Goal: Information Seeking & Learning: Learn about a topic

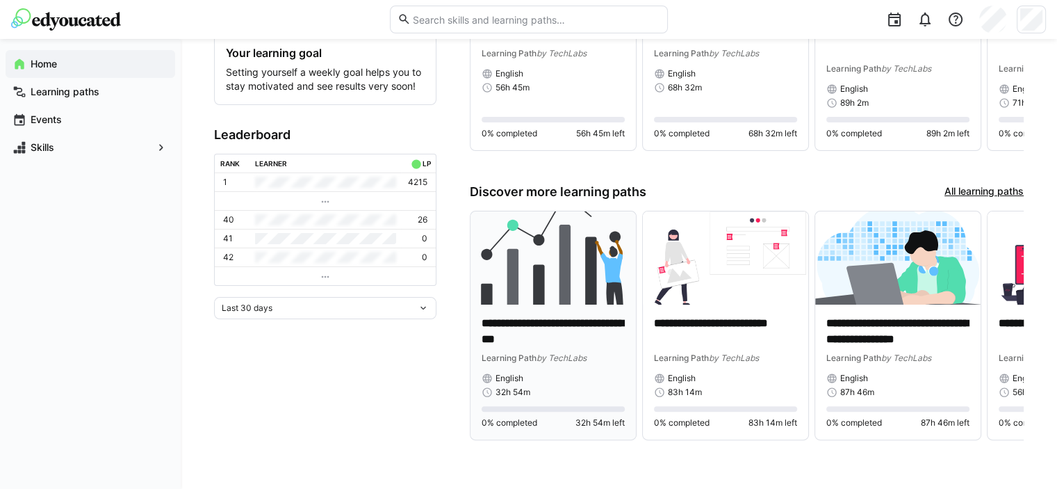
scroll to position [279, 0]
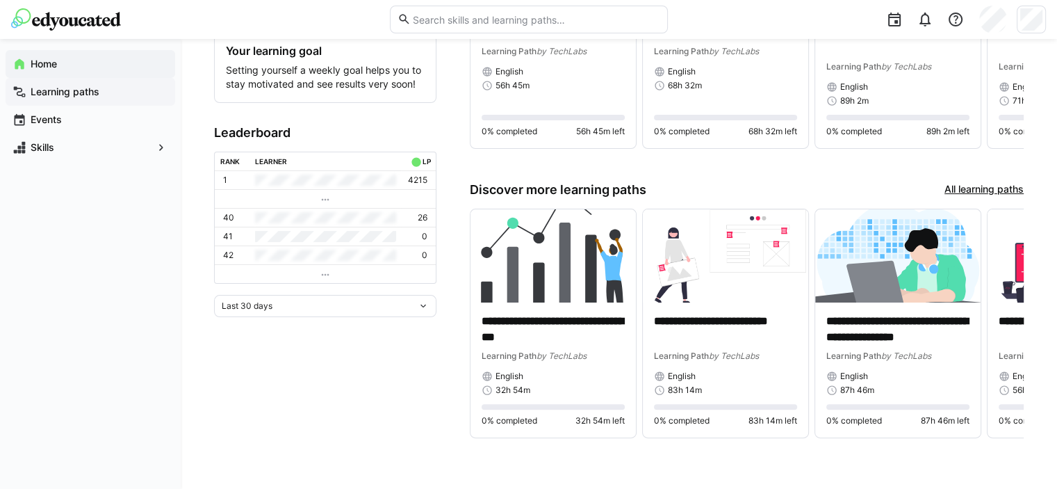
click at [0, 0] on app-navigation-label "Learning paths" at bounding box center [0, 0] width 0 height 0
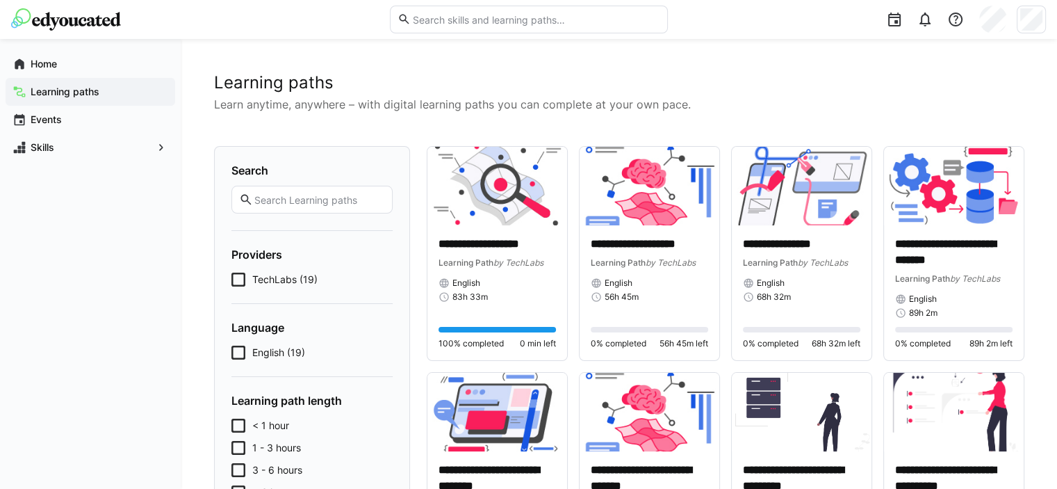
click at [275, 347] on span "English (19)" at bounding box center [278, 353] width 53 height 14
click at [521, 202] on img at bounding box center [498, 186] width 140 height 79
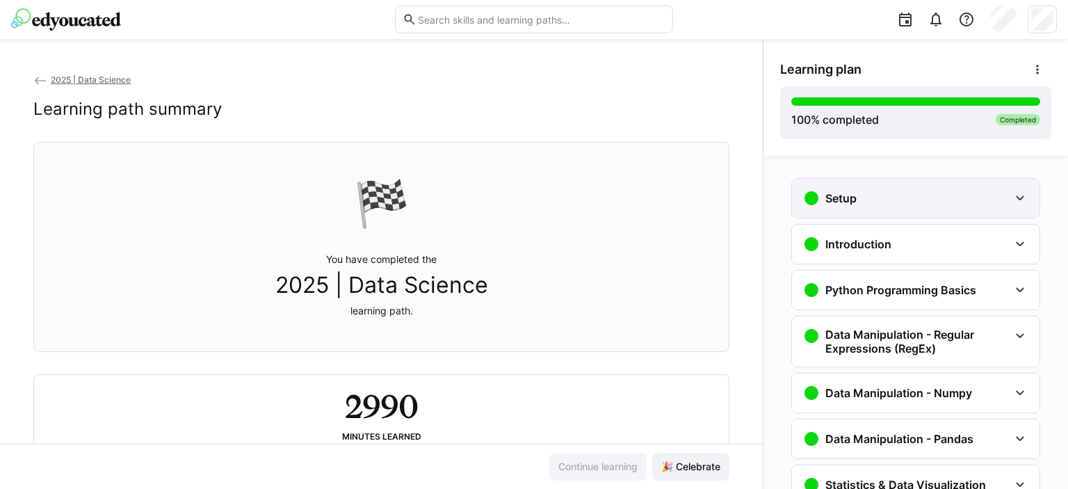
click at [888, 196] on div "Setup" at bounding box center [906, 198] width 206 height 17
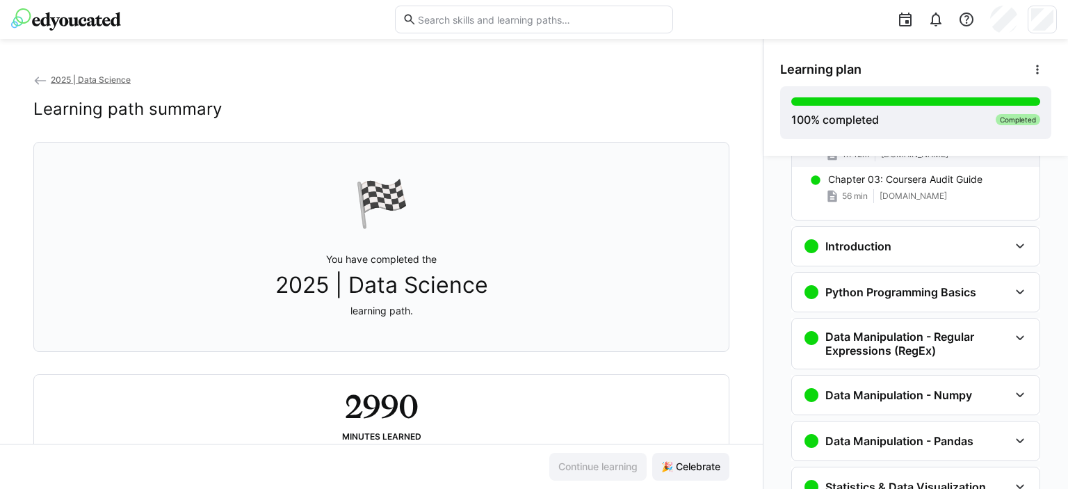
scroll to position [209, 0]
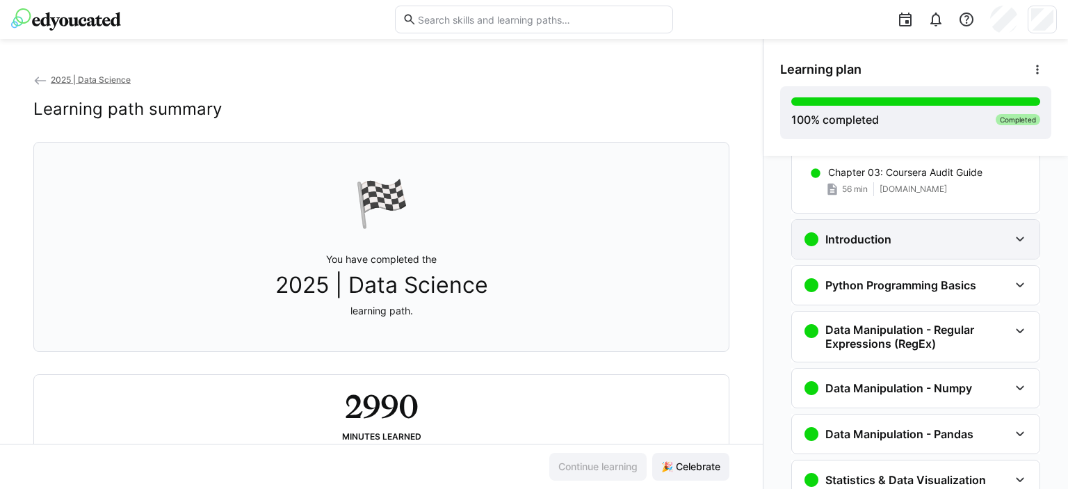
click at [882, 238] on h3 "Introduction" at bounding box center [858, 239] width 66 height 14
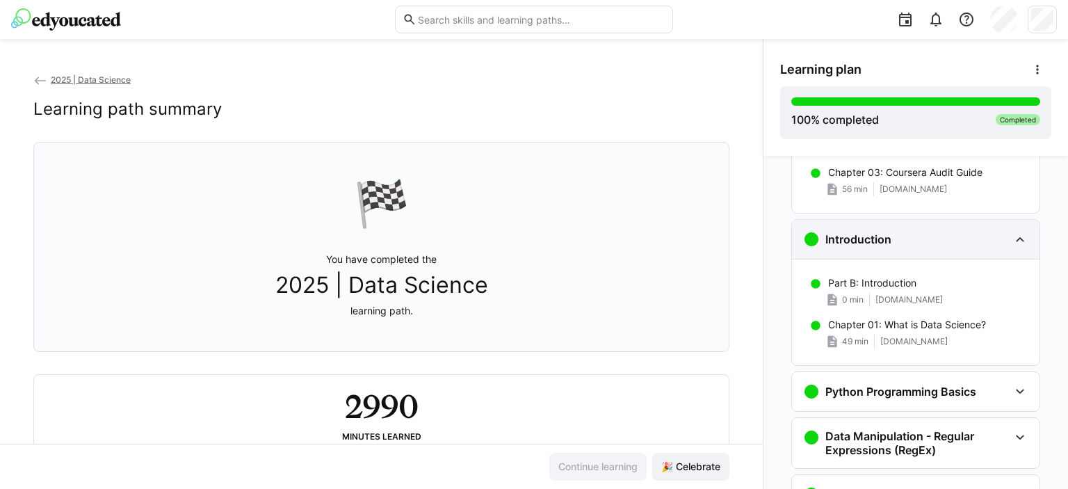
click at [879, 250] on div "Introduction" at bounding box center [915, 239] width 247 height 39
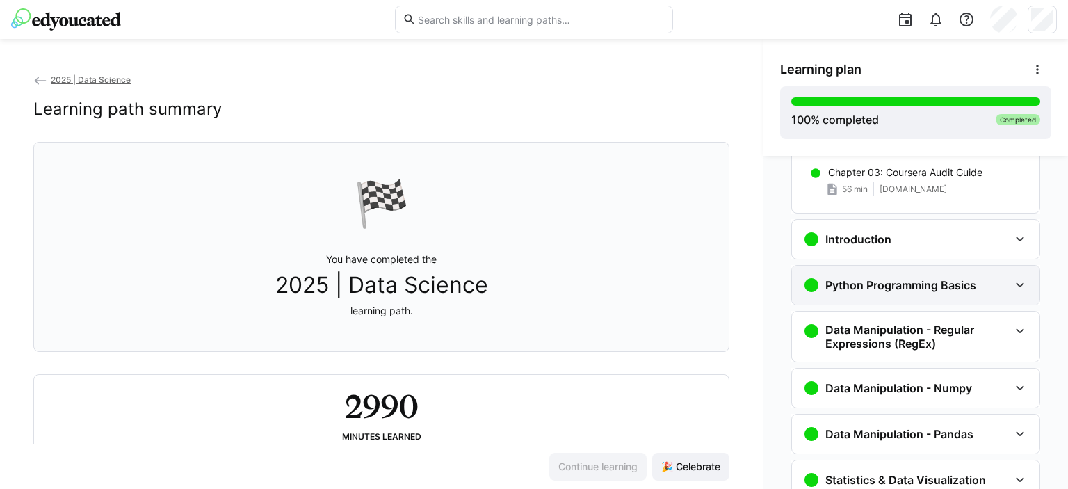
click at [882, 289] on h3 "Python Programming Basics" at bounding box center [900, 285] width 151 height 14
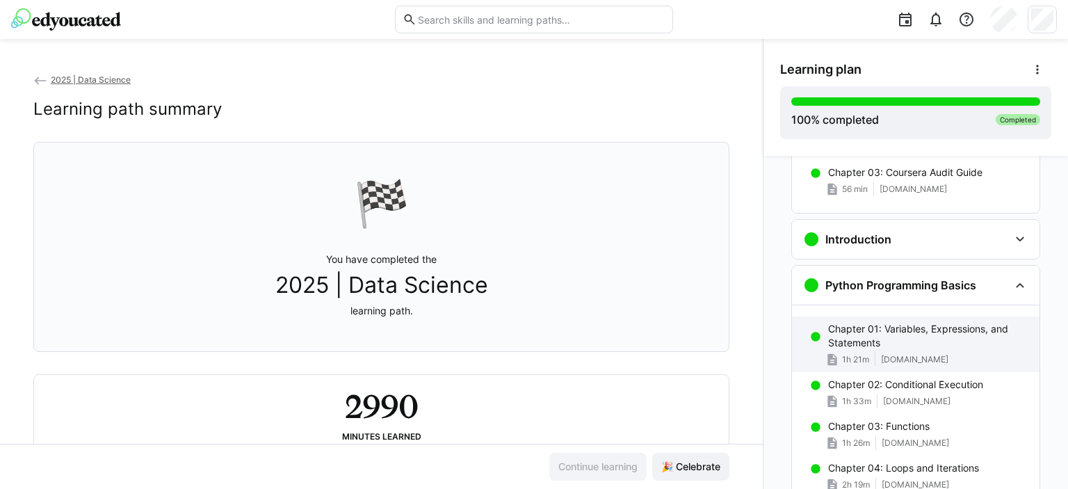
click at [872, 336] on p "Chapter 01: Variables, Expressions, and Statements" at bounding box center [928, 336] width 200 height 28
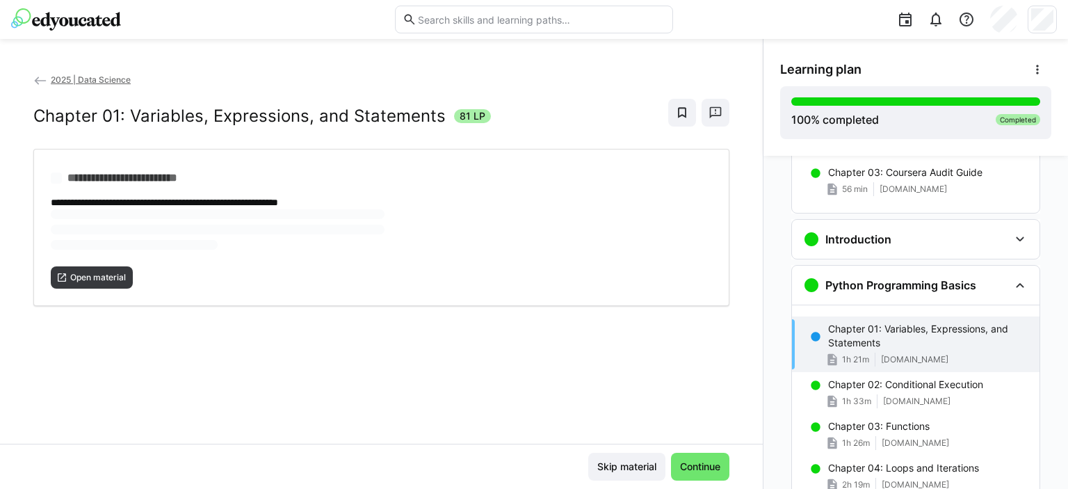
scroll to position [317, 0]
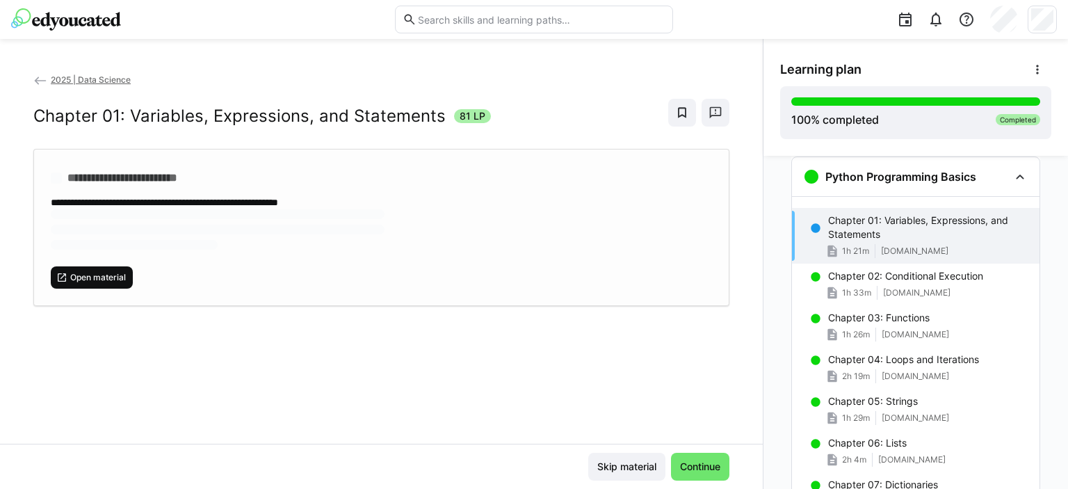
click at [115, 272] on span "Open material" at bounding box center [98, 277] width 58 height 11
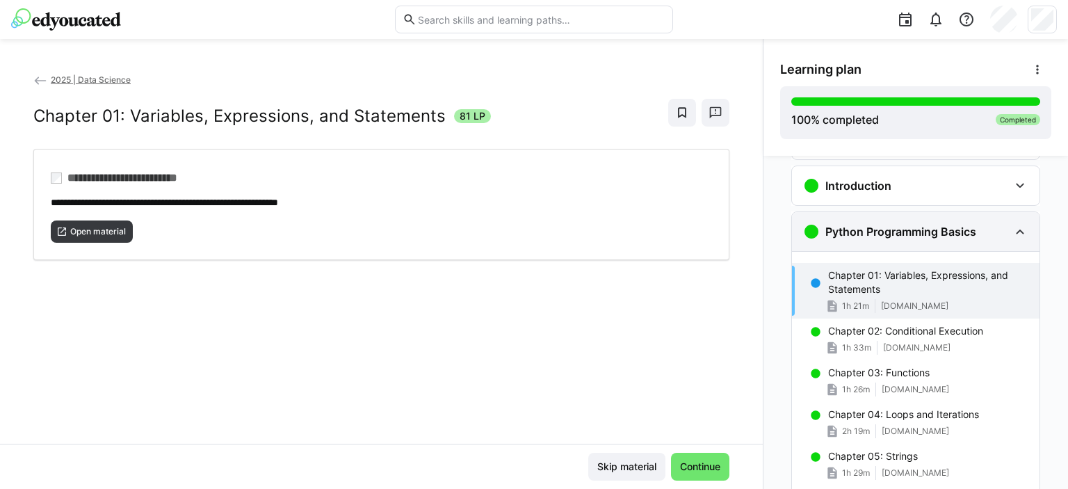
scroll to position [230, 0]
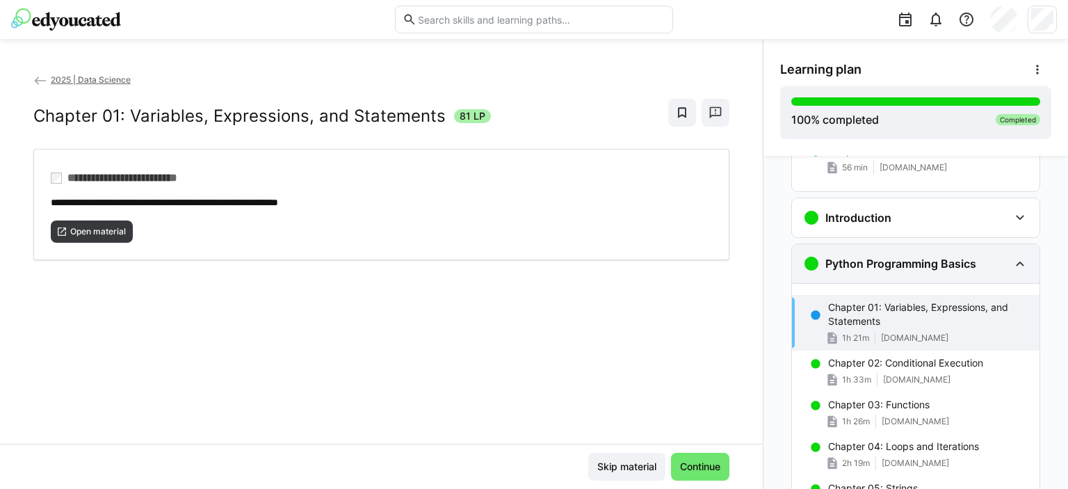
click at [859, 267] on h3 "Python Programming Basics" at bounding box center [900, 264] width 151 height 14
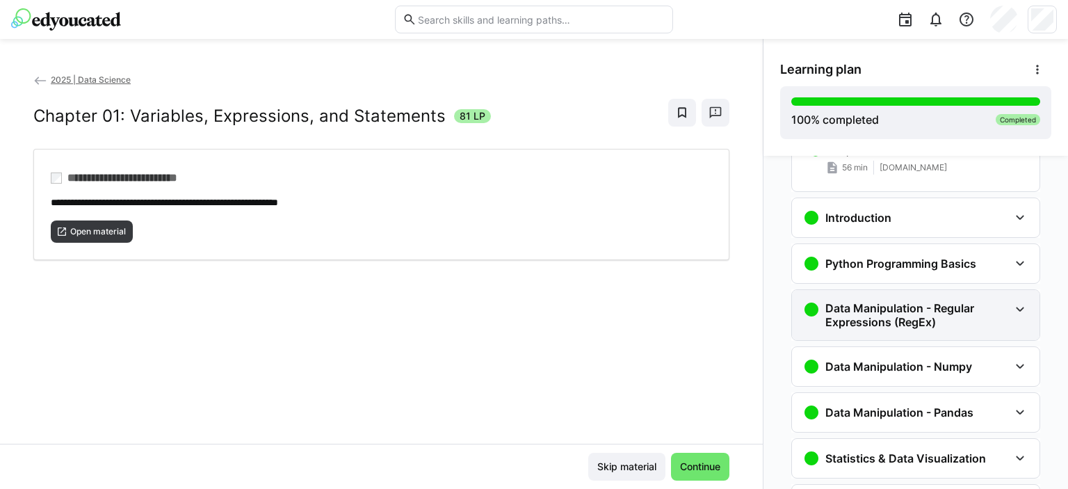
click at [864, 308] on h3 "Data Manipulation - Regular Expressions (RegEx)" at bounding box center [917, 315] width 184 height 28
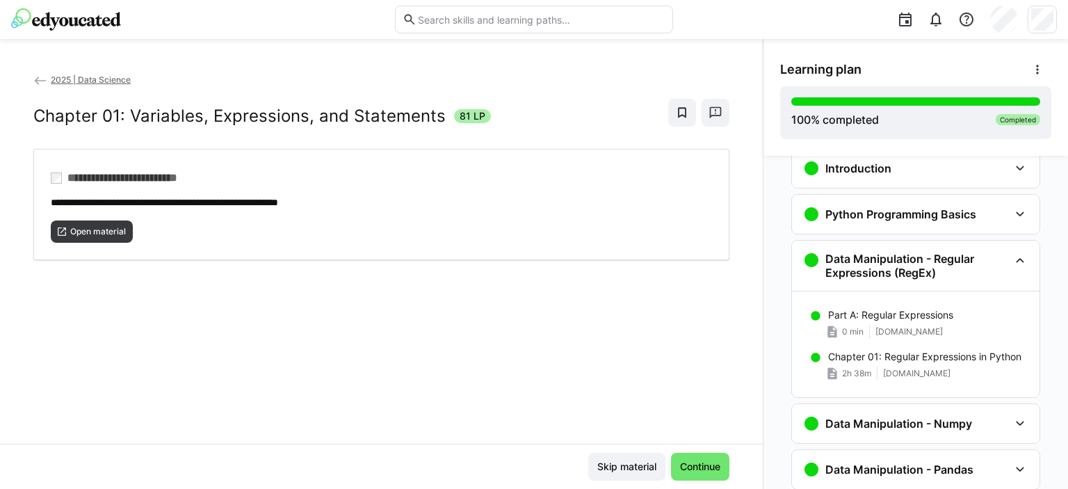
scroll to position [300, 0]
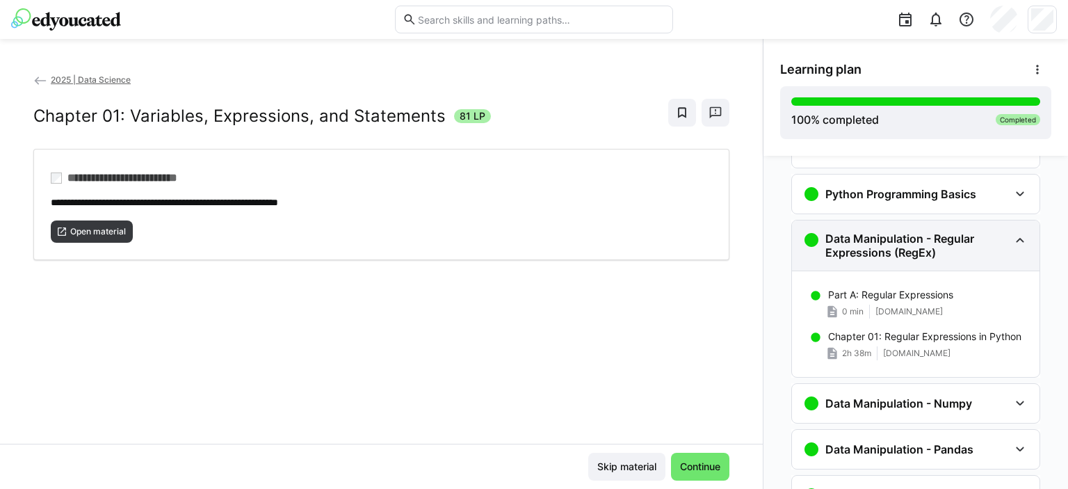
click at [878, 250] on h3 "Data Manipulation - Regular Expressions (RegEx)" at bounding box center [917, 246] width 184 height 28
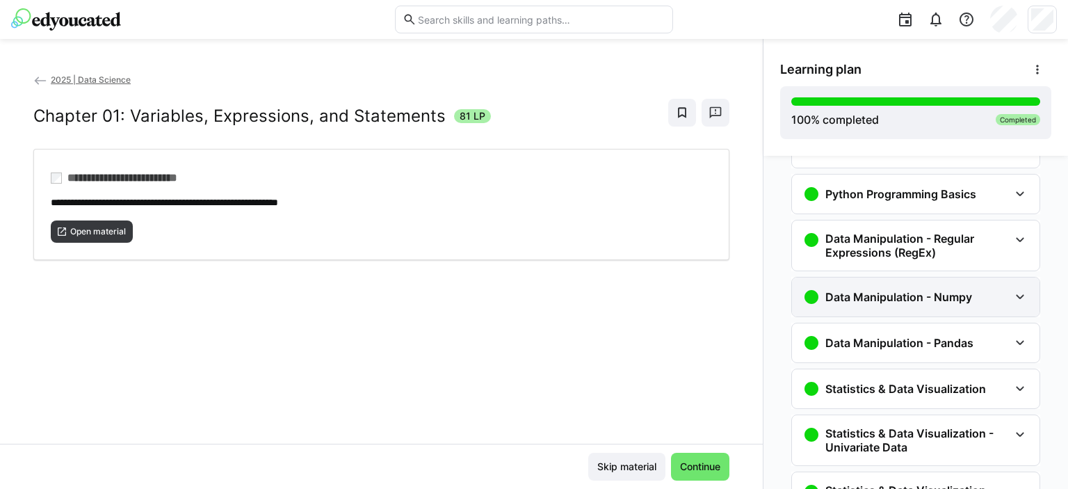
click at [870, 302] on div "Data Manipulation - Numpy" at bounding box center [887, 297] width 169 height 17
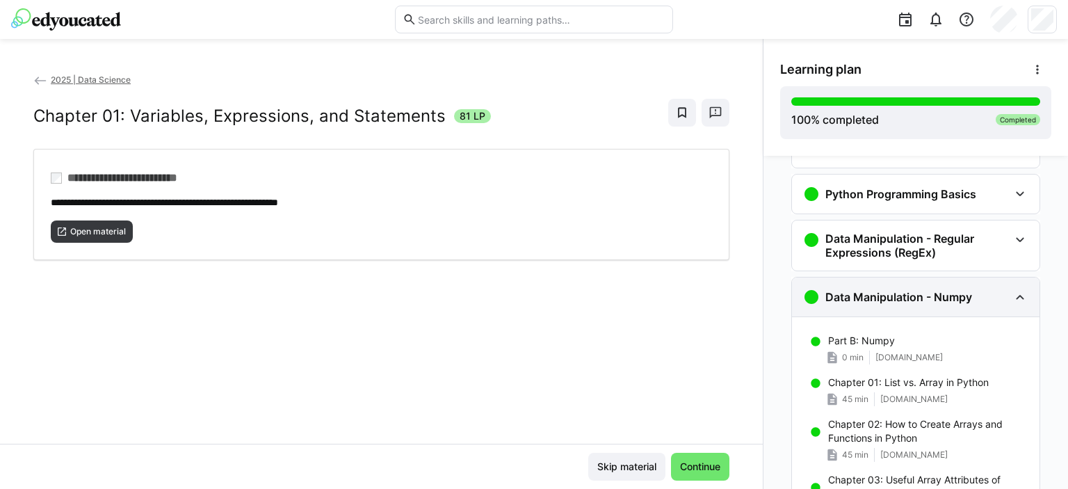
click at [879, 284] on div "Data Manipulation - Numpy" at bounding box center [915, 296] width 247 height 39
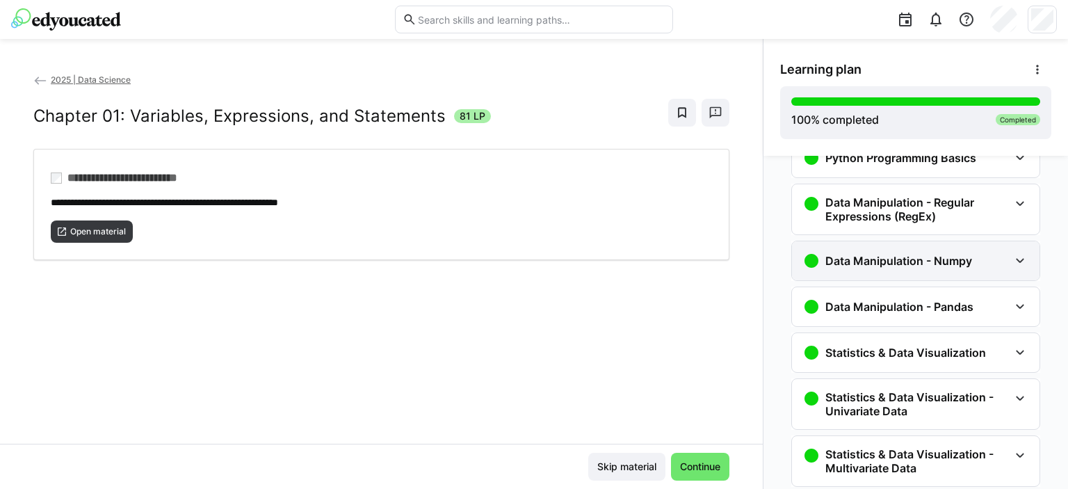
scroll to position [369, 0]
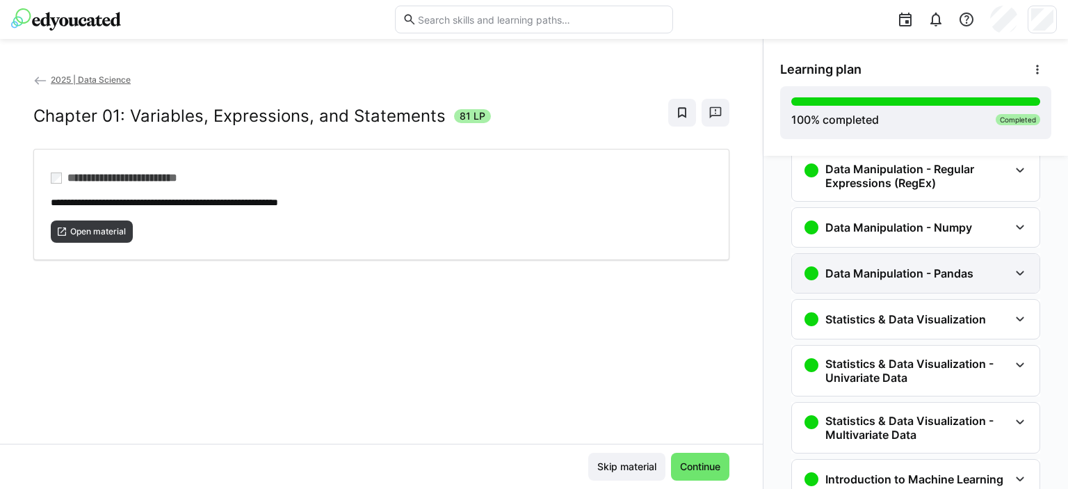
click at [881, 267] on h3 "Data Manipulation - Pandas" at bounding box center [899, 273] width 148 height 14
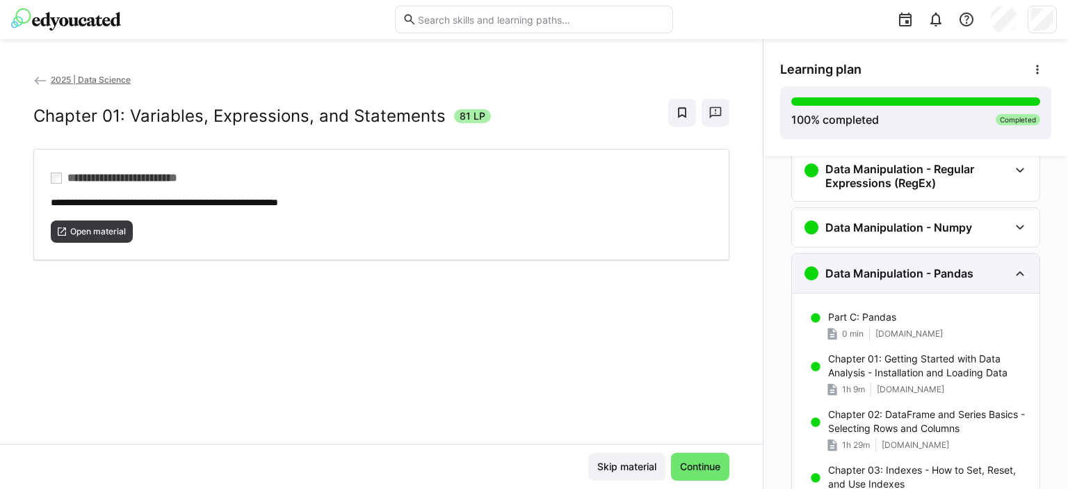
click at [873, 283] on div "Data Manipulation - Pandas" at bounding box center [915, 273] width 247 height 39
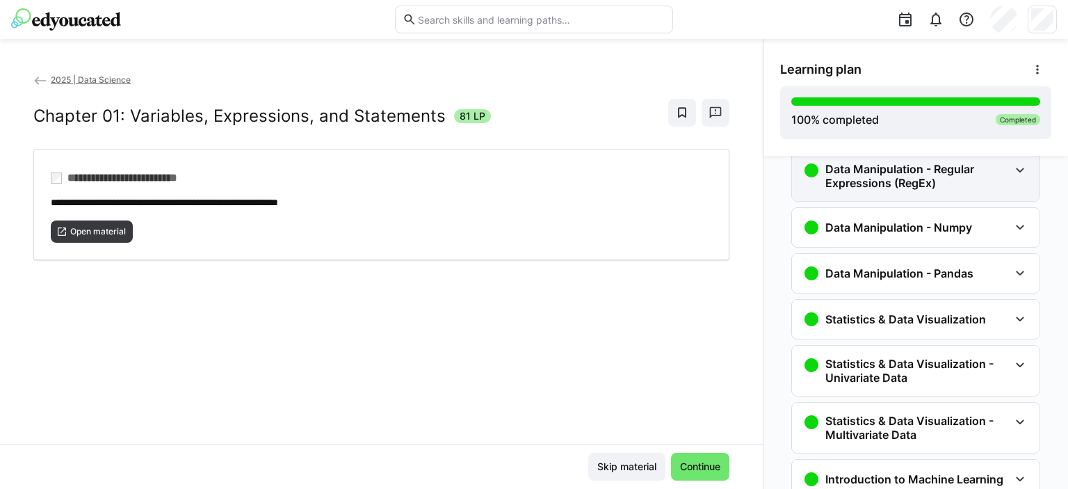
click at [890, 172] on h3 "Data Manipulation - Regular Expressions (RegEx)" at bounding box center [917, 176] width 184 height 28
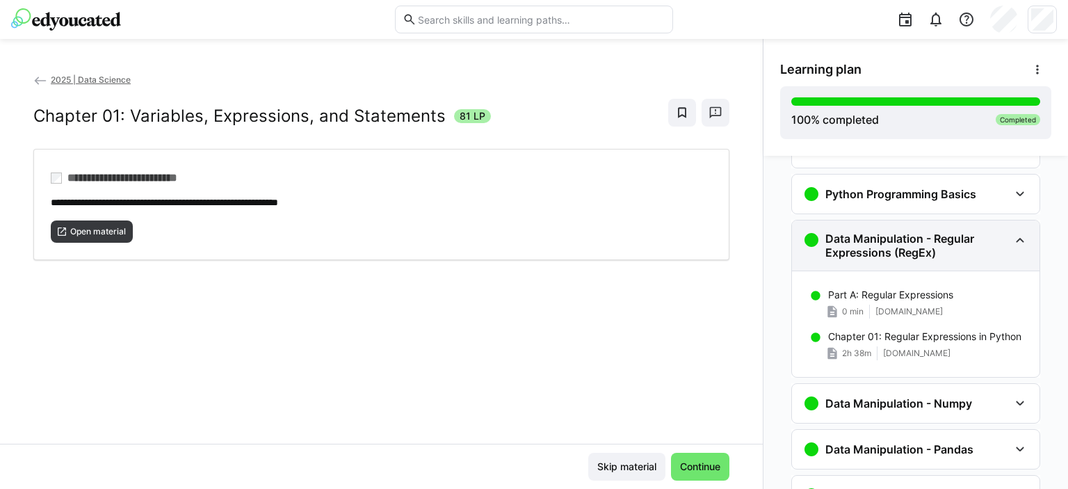
scroll to position [230, 0]
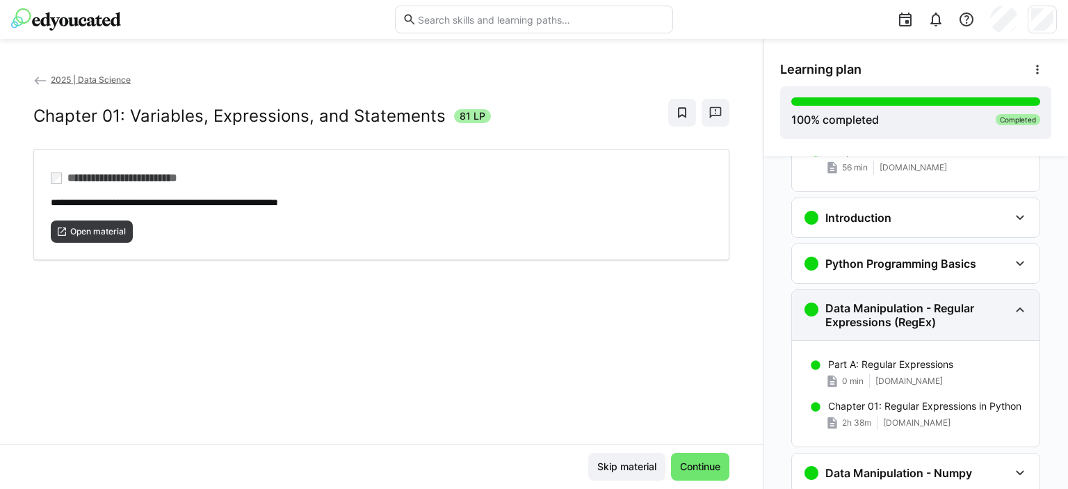
click at [879, 308] on h3 "Data Manipulation - Regular Expressions (RegEx)" at bounding box center [917, 315] width 184 height 28
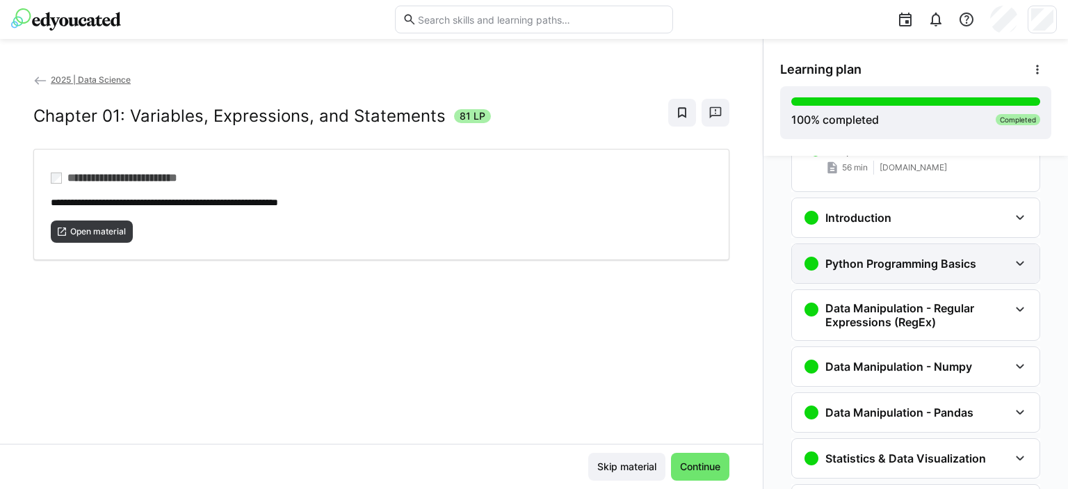
click at [880, 268] on h3 "Python Programming Basics" at bounding box center [900, 264] width 151 height 14
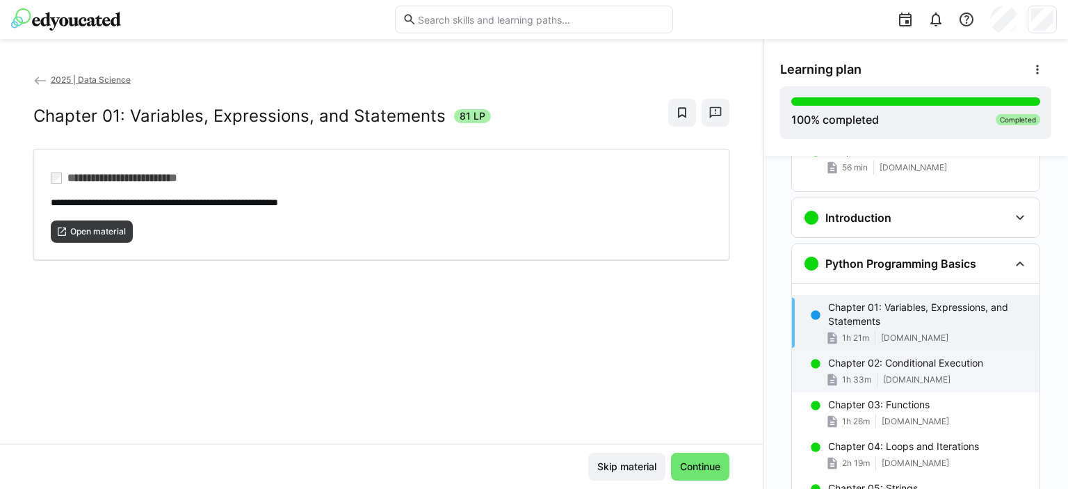
click at [850, 357] on p "Chapter 02: Conditional Execution" at bounding box center [905, 363] width 155 height 14
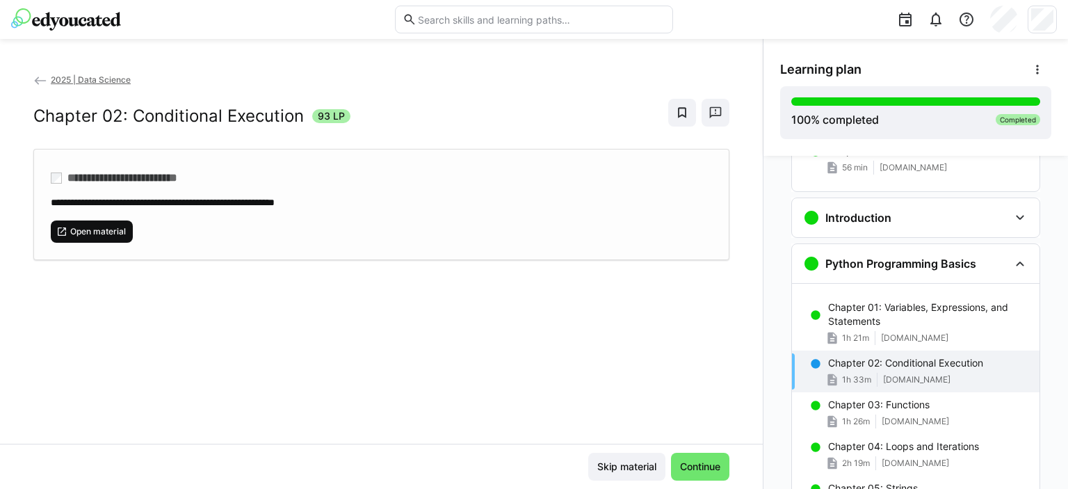
click at [95, 224] on span "Open material" at bounding box center [92, 231] width 82 height 22
